Goal: Navigation & Orientation: Find specific page/section

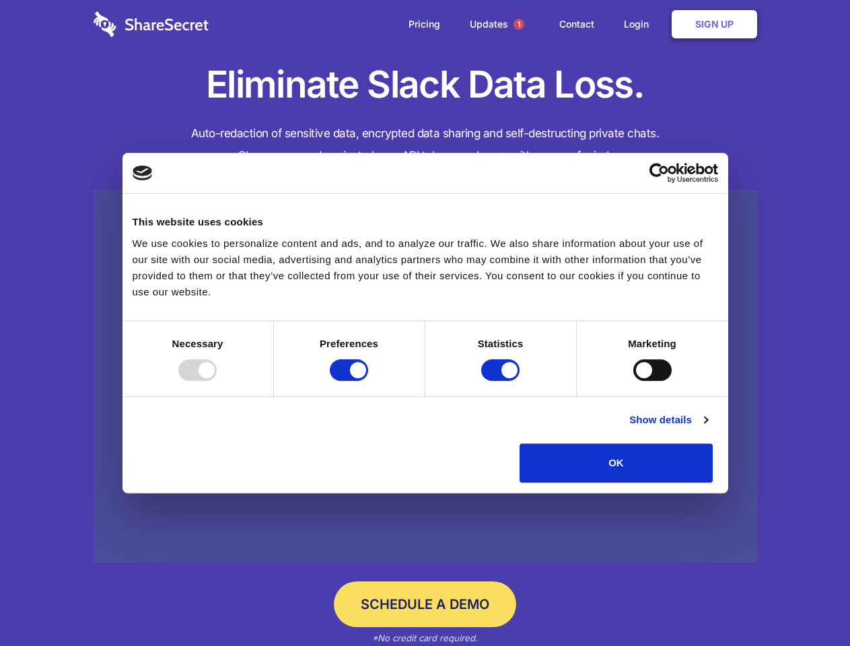
click at [217, 381] on div at bounding box center [197, 371] width 38 height 22
click at [368, 381] on input "Preferences" at bounding box center [349, 371] width 38 height 22
checkbox input "false"
click at [502, 381] on input "Statistics" at bounding box center [500, 371] width 38 height 22
checkbox input "false"
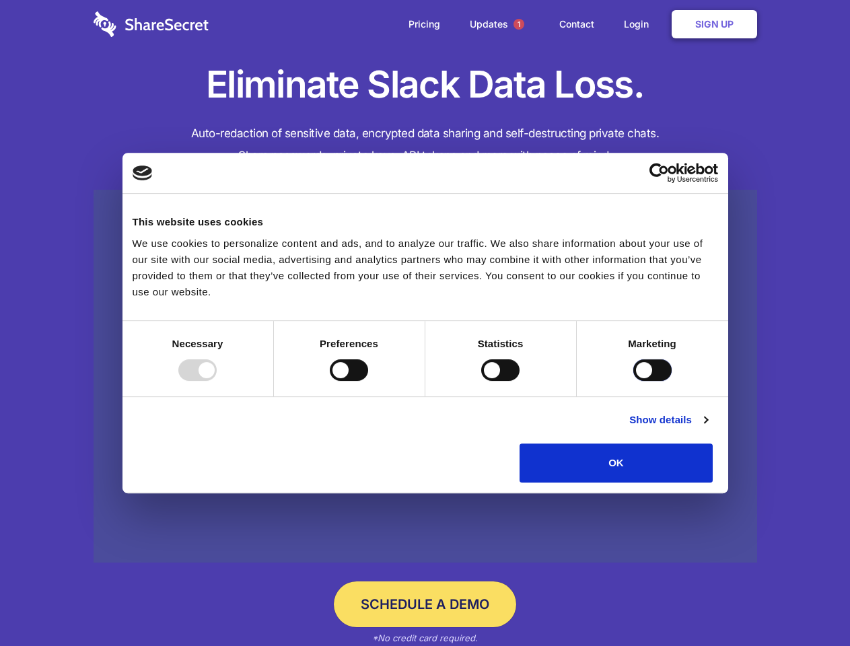
click at [634, 381] on input "Marketing" at bounding box center [653, 371] width 38 height 22
checkbox input "true"
click at [708, 428] on link "Show details" at bounding box center [669, 420] width 78 height 16
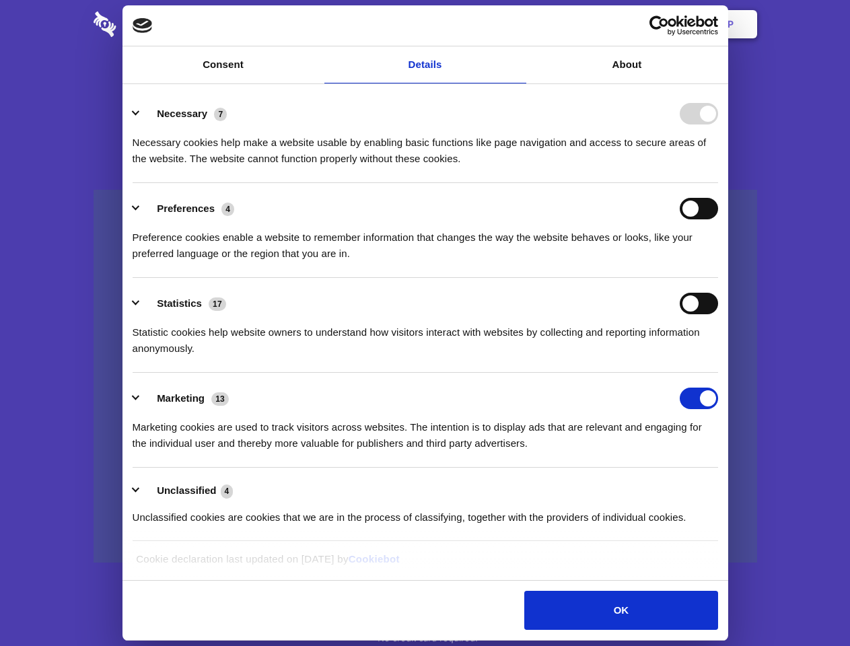
click at [718, 183] on li "Necessary 7 Necessary cookies help make a website usable by enabling basic func…" at bounding box center [426, 135] width 586 height 95
click at [518, 24] on span "1" at bounding box center [519, 24] width 11 height 11
